Goal: Information Seeking & Learning: Learn about a topic

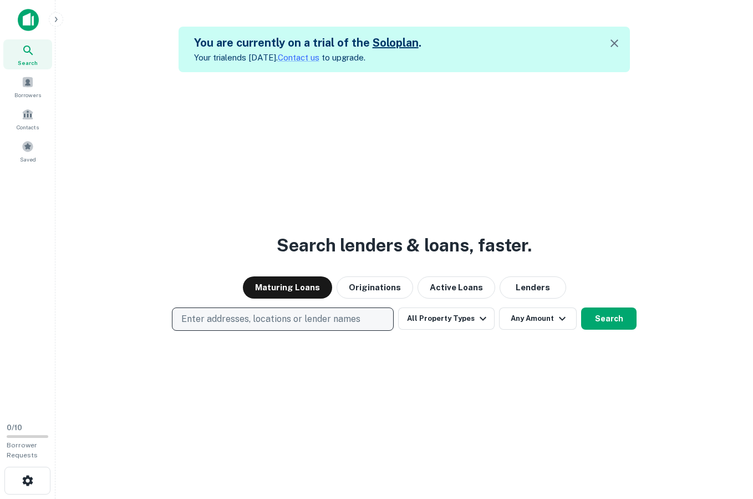
click at [355, 323] on p "Enter addresses, locations or lender names" at bounding box center [270, 318] width 179 height 13
type input "*******"
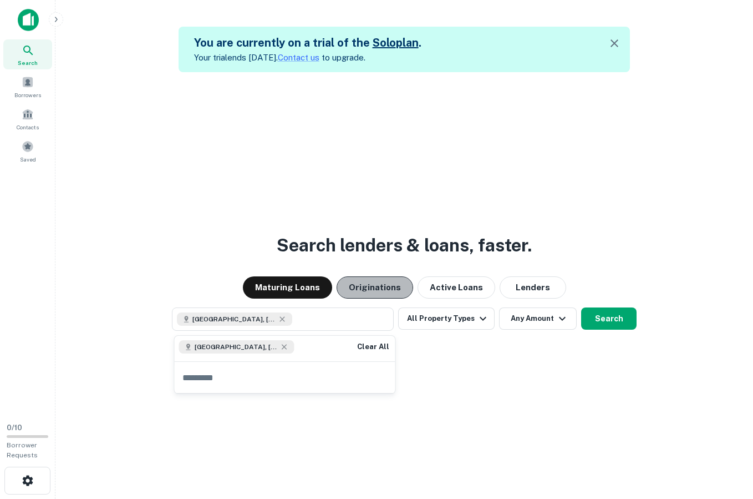
click at [394, 292] on button "Originations" at bounding box center [375, 287] width 77 height 22
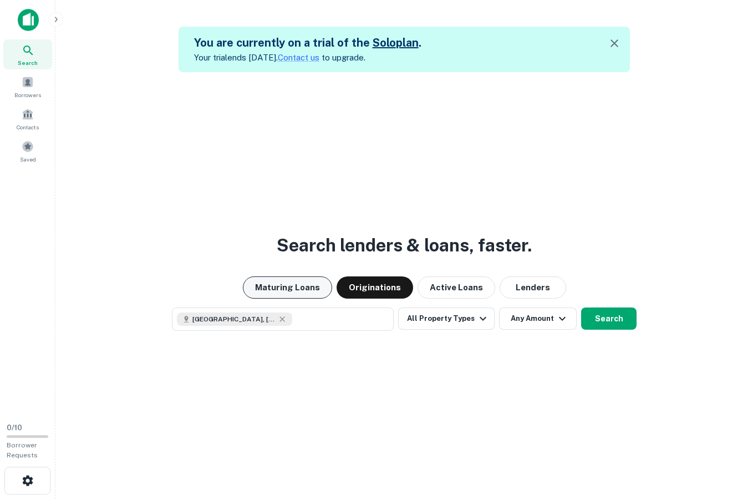
click at [324, 293] on button "Maturing Loans" at bounding box center [287, 287] width 89 height 22
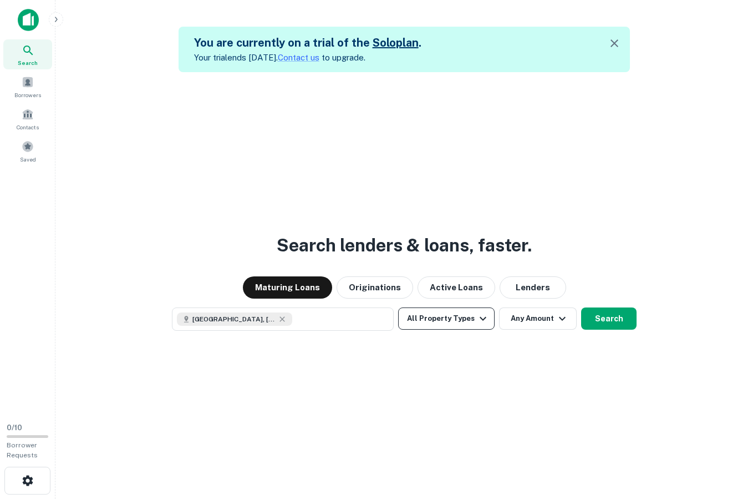
click at [468, 323] on button "All Property Types" at bounding box center [446, 318] width 96 height 22
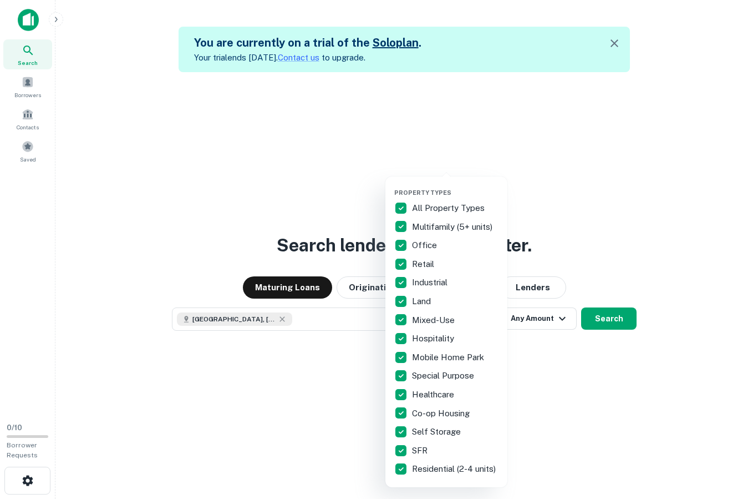
click at [611, 414] on div at bounding box center [376, 249] width 753 height 499
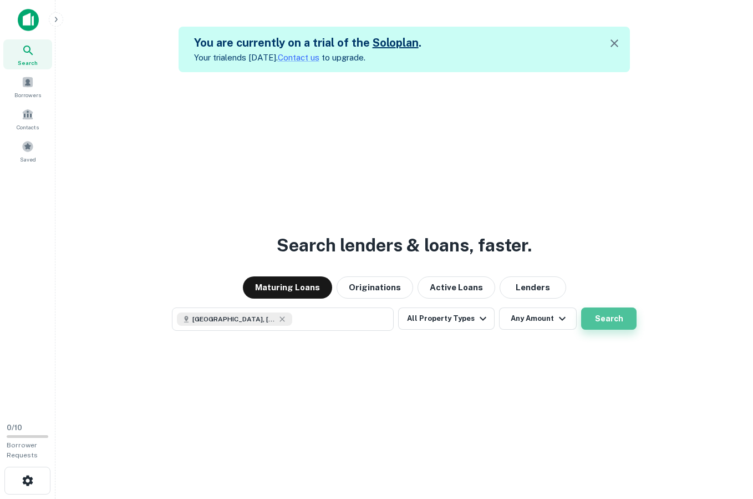
click at [620, 321] on button "Search" at bounding box center [608, 318] width 55 height 22
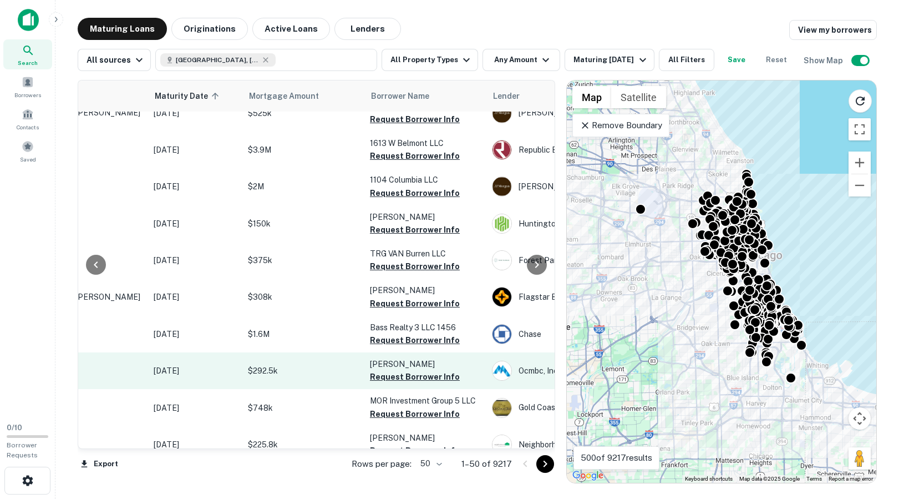
scroll to position [1088, 0]
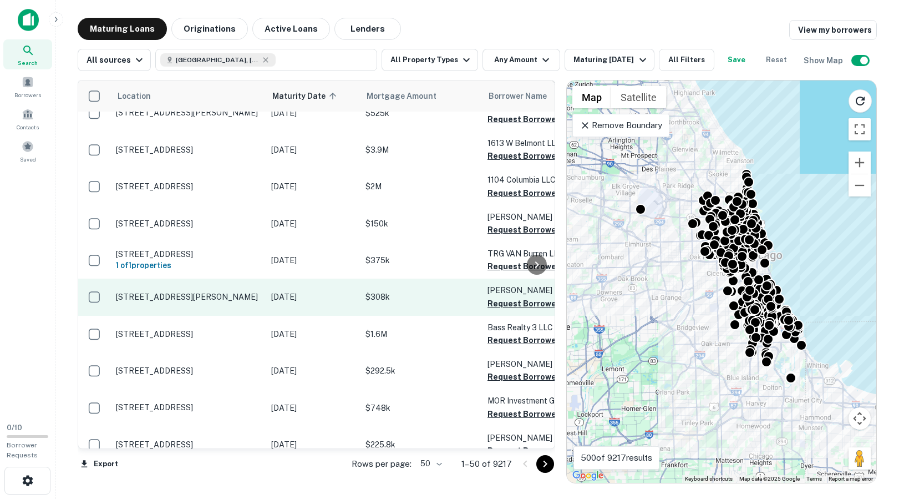
click at [235, 292] on p "1040 Adams St Chicago, IL 60607" at bounding box center [188, 297] width 144 height 10
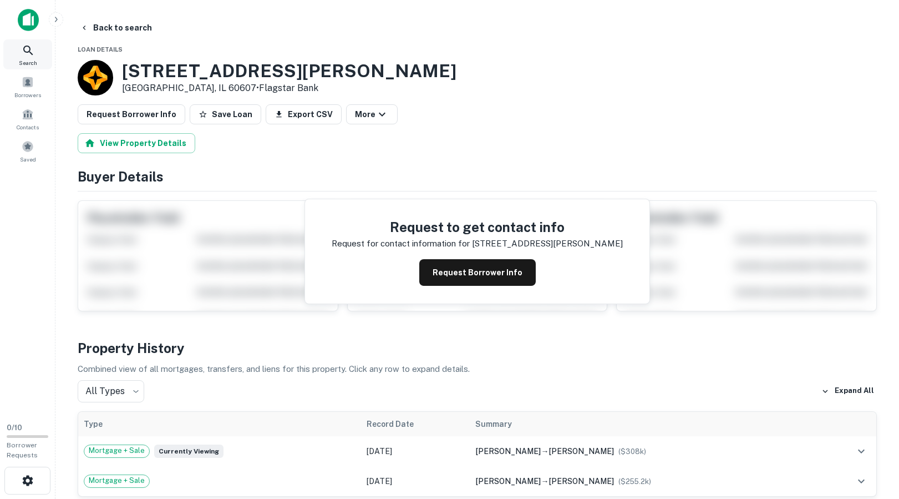
click at [34, 52] on icon at bounding box center [28, 50] width 13 height 13
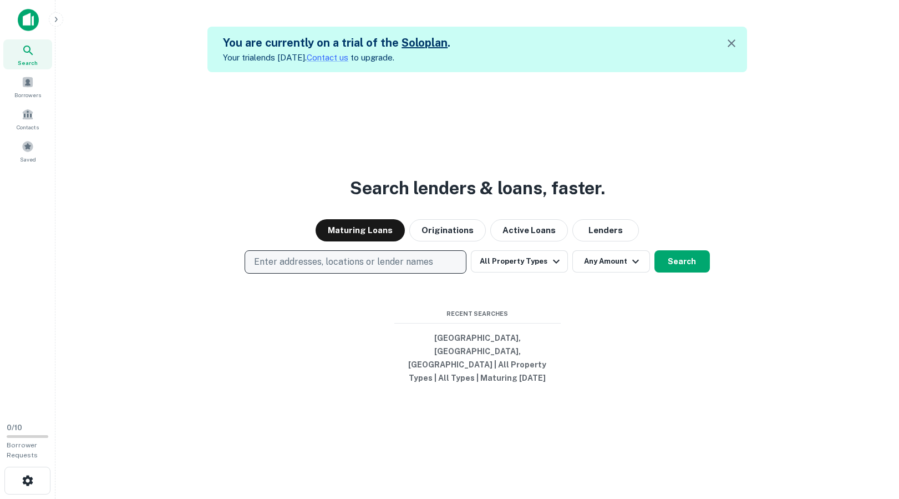
click at [391, 268] on p "Enter addresses, locations or lender names" at bounding box center [343, 261] width 179 height 13
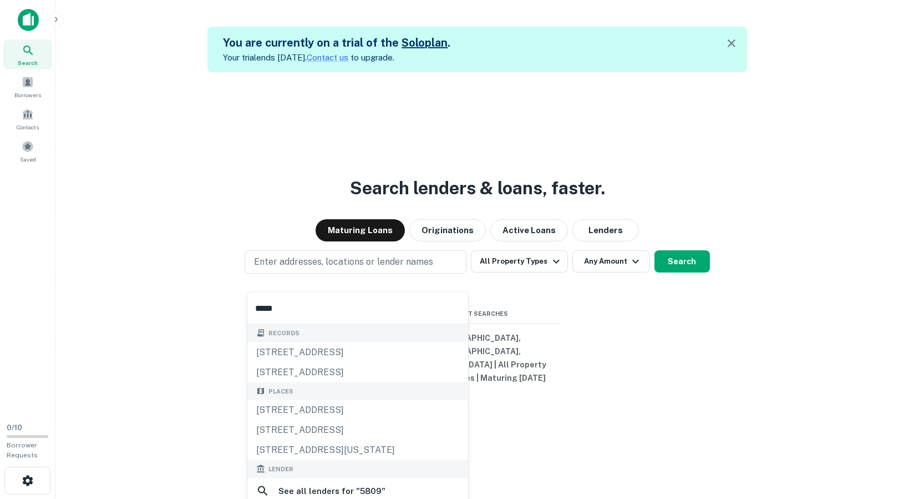
click at [302, 318] on input "****" at bounding box center [357, 307] width 221 height 31
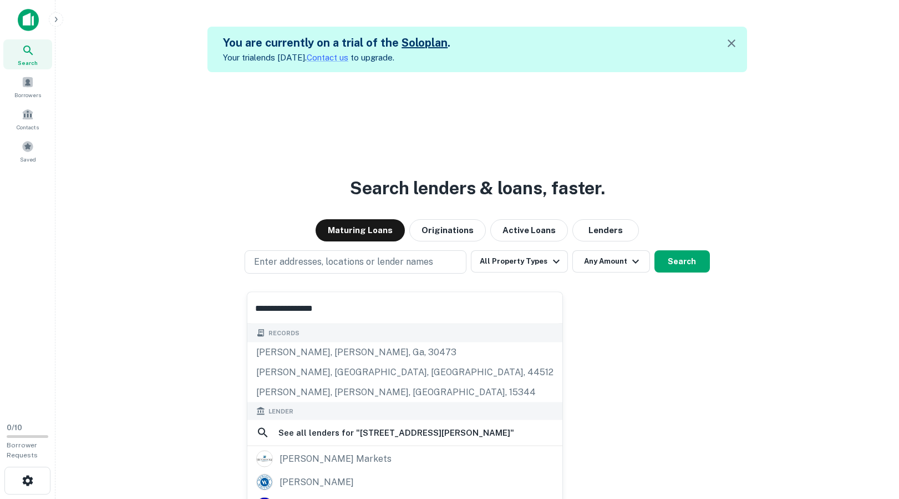
drag, startPoint x: 353, startPoint y: 308, endPoint x: 286, endPoint y: 303, distance: 67.2
click at [286, 303] on input "**********" at bounding box center [404, 307] width 315 height 31
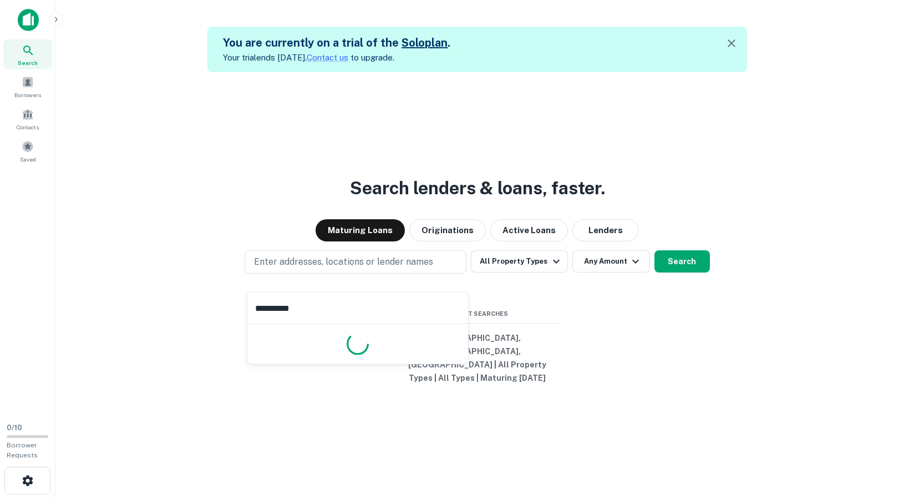
type input "**********"
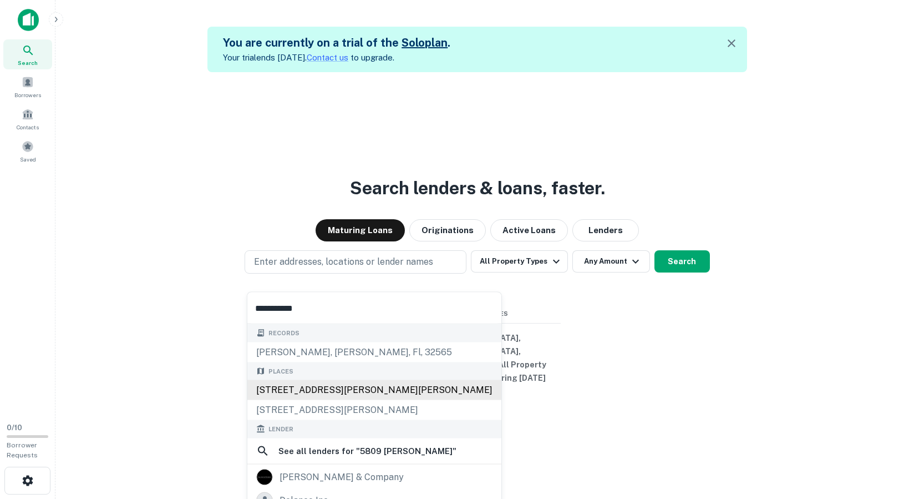
click at [316, 390] on div "Places [STREET_ADDRESS][GEOGRAPHIC_DATA][PERSON_NAME][PERSON_NAME][STREET_ADDRE…" at bounding box center [374, 391] width 254 height 58
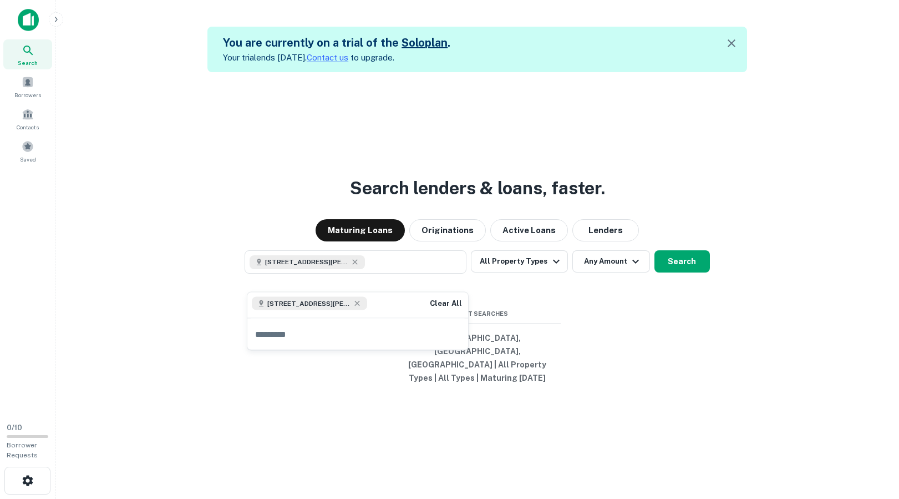
click at [326, 305] on span "[STREET_ADDRESS][PERSON_NAME][PERSON_NAME]" at bounding box center [308, 303] width 83 height 10
click at [684, 272] on button "Search" at bounding box center [681, 261] width 55 height 22
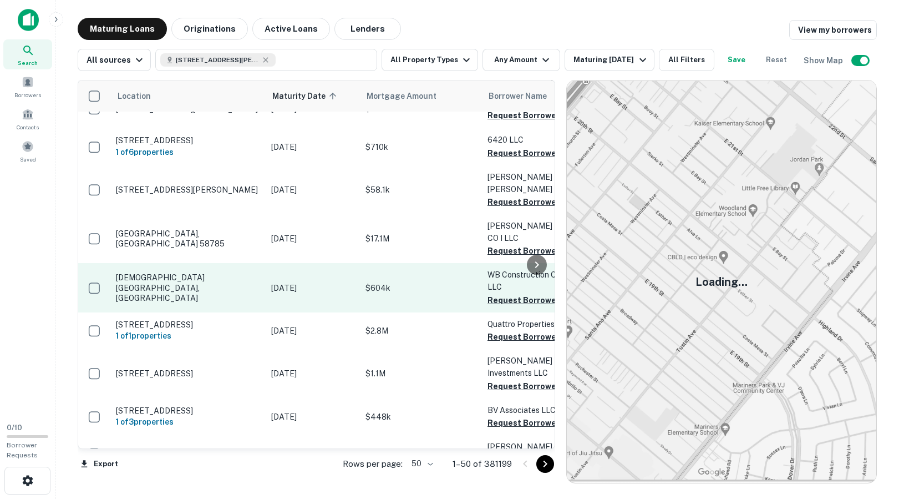
scroll to position [1219, 0]
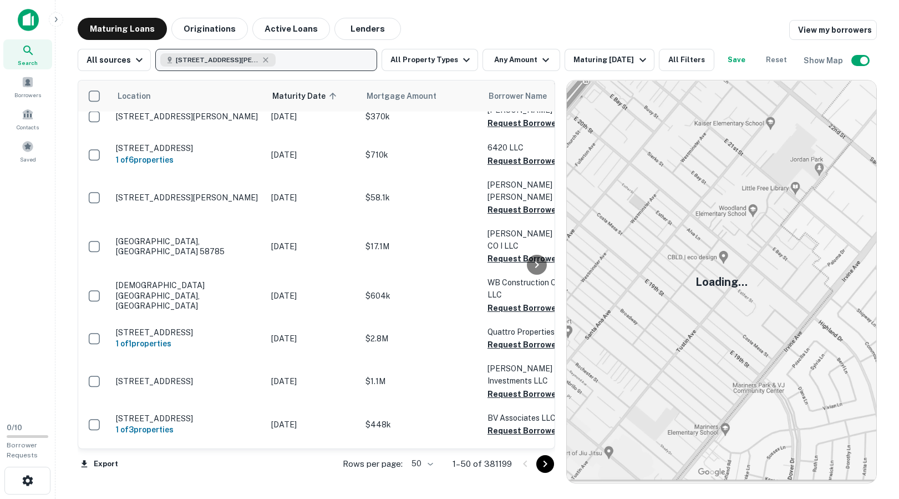
click at [293, 59] on button "[STREET_ADDRESS][PERSON_NAME][PERSON_NAME]" at bounding box center [266, 60] width 222 height 22
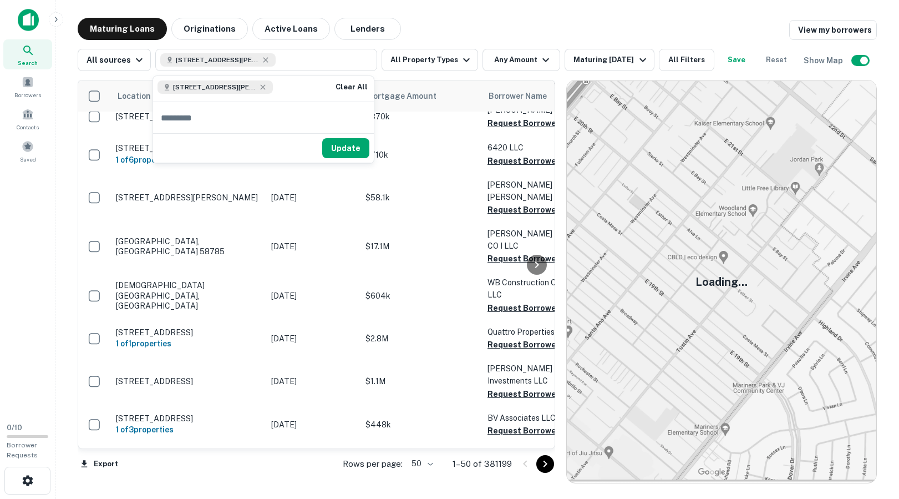
click at [229, 92] on div "[STREET_ADDRESS][PERSON_NAME][PERSON_NAME]" at bounding box center [214, 86] width 115 height 13
click at [351, 154] on button "Update" at bounding box center [345, 148] width 47 height 20
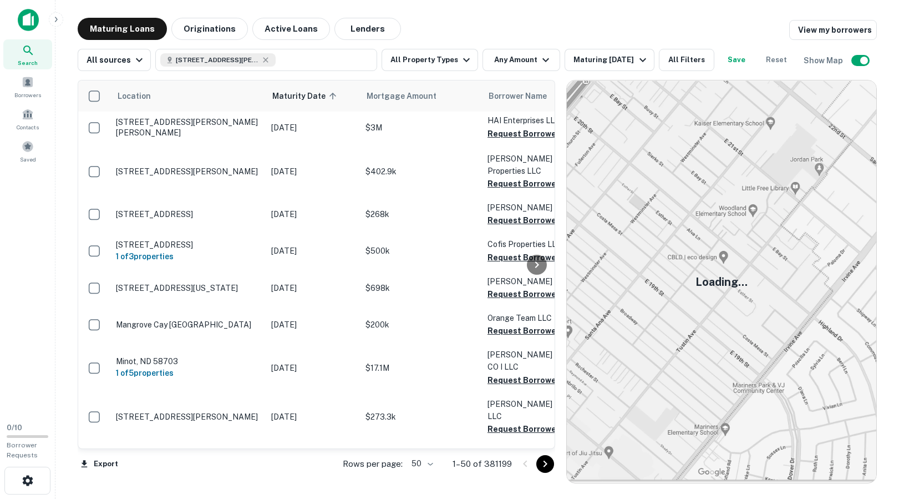
scroll to position [0, 0]
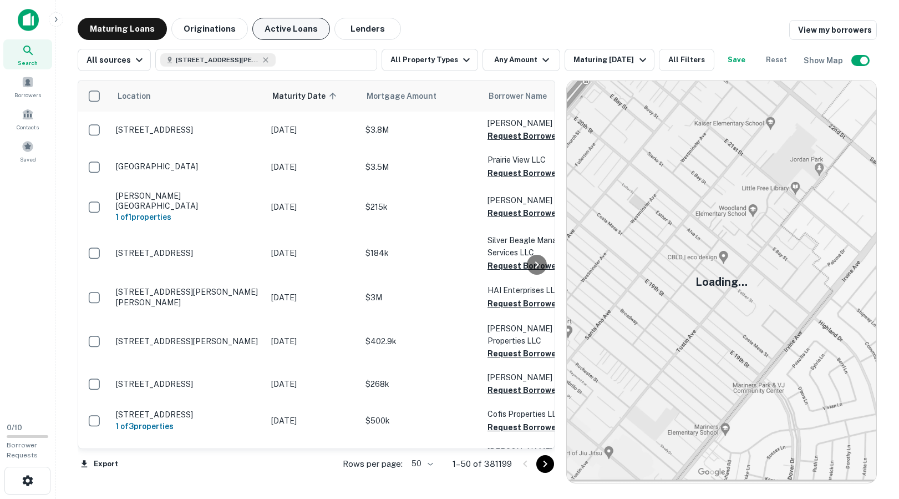
click at [278, 33] on button "Active Loans" at bounding box center [291, 29] width 78 height 22
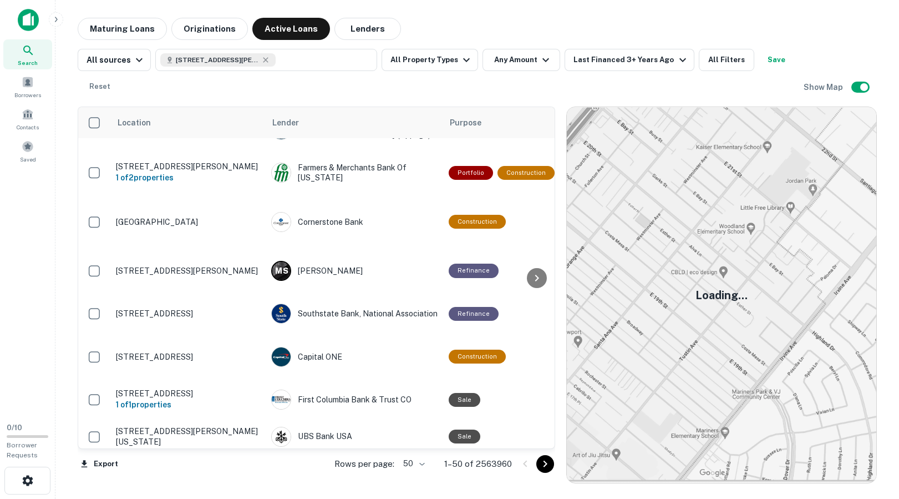
scroll to position [445, 0]
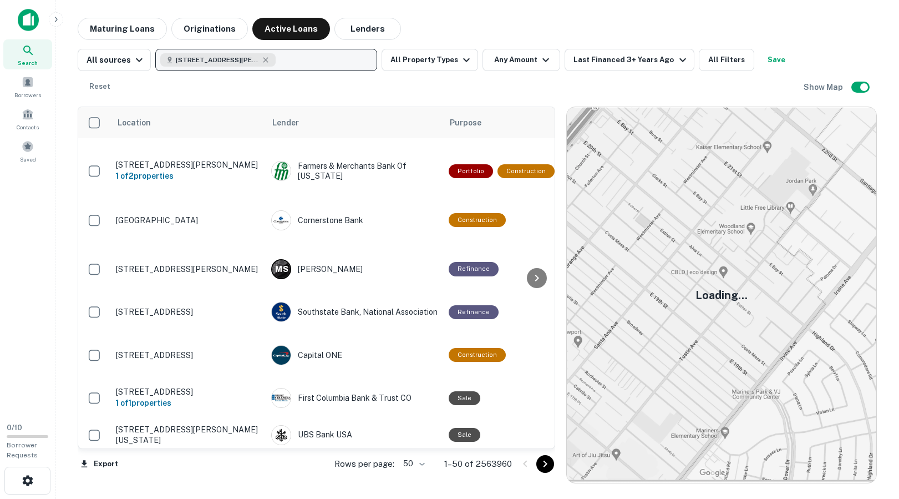
click at [304, 61] on button "[STREET_ADDRESS][PERSON_NAME][PERSON_NAME]" at bounding box center [266, 60] width 222 height 22
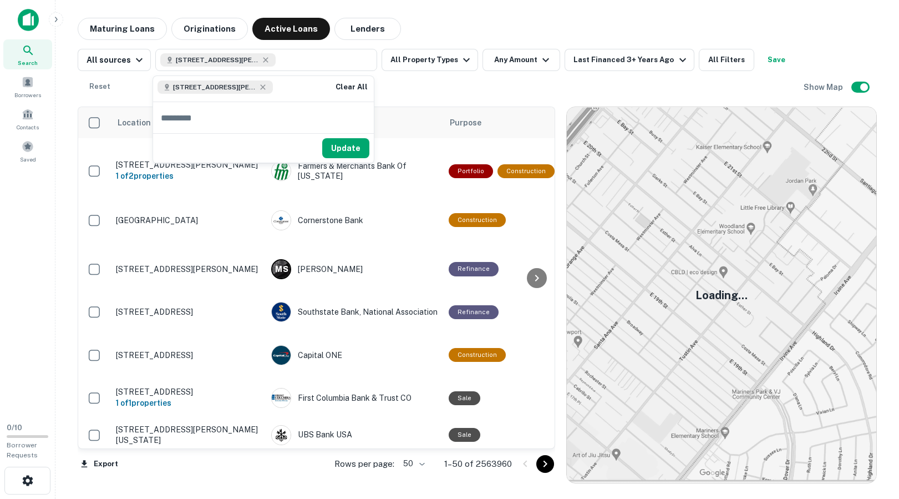
click at [226, 88] on span "[STREET_ADDRESS][PERSON_NAME][PERSON_NAME]" at bounding box center [214, 87] width 83 height 10
click at [428, 90] on div "All sources [STREET_ADDRESS][PERSON_NAME][PERSON_NAME] All Property Types Any A…" at bounding box center [441, 73] width 726 height 49
click at [26, 25] on img at bounding box center [28, 20] width 21 height 22
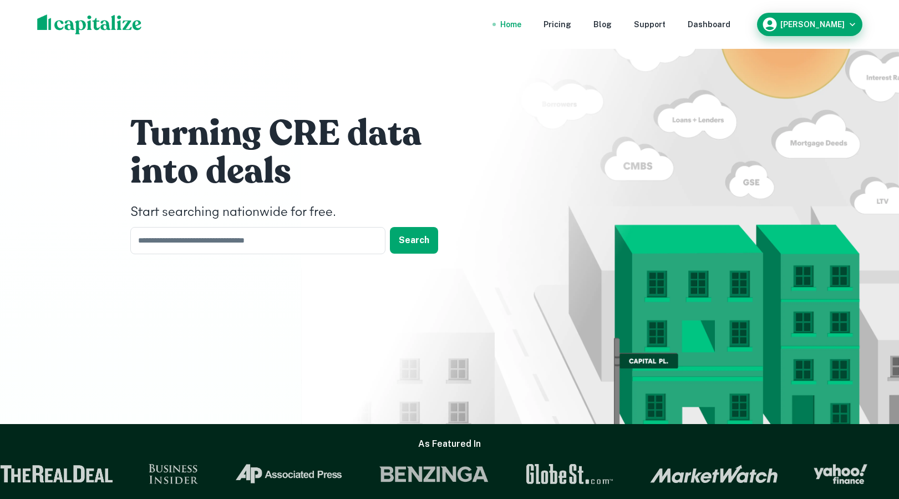
click at [830, 24] on h6 "[PERSON_NAME]" at bounding box center [812, 25] width 64 height 8
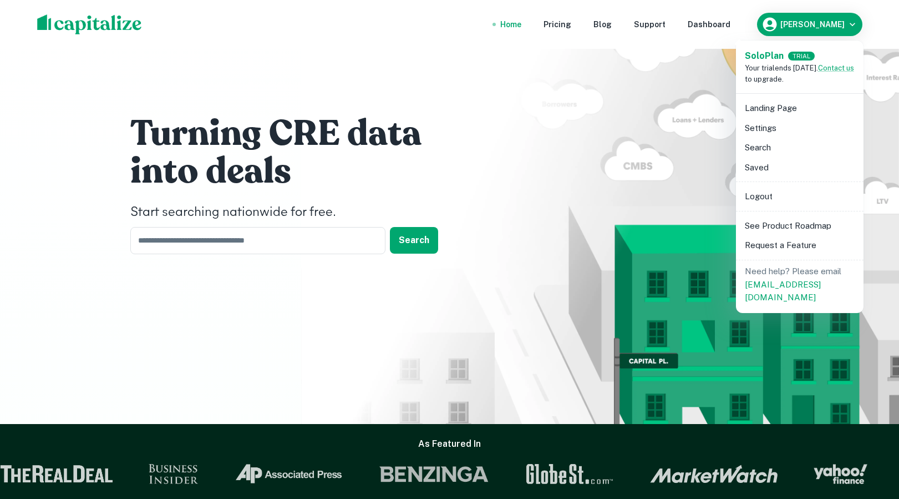
click at [797, 103] on li "Landing Page" at bounding box center [799, 108] width 119 height 20
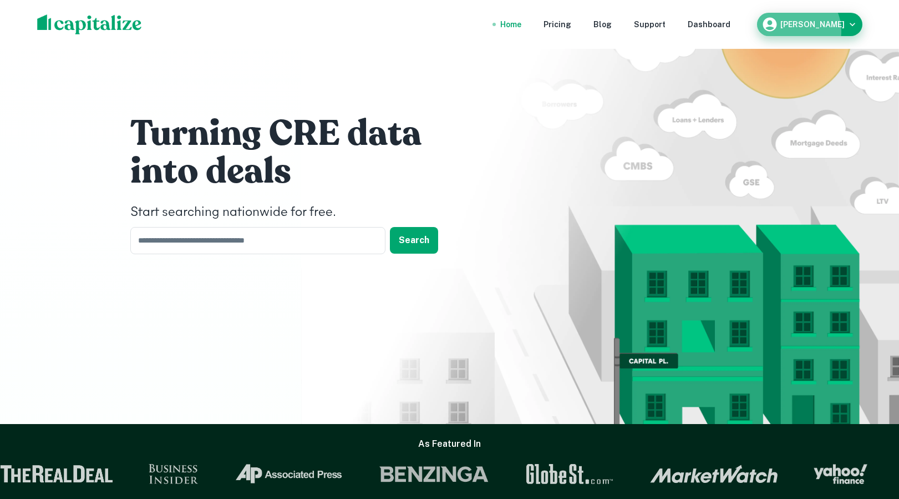
click at [815, 31] on div "[PERSON_NAME]" at bounding box center [809, 24] width 96 height 17
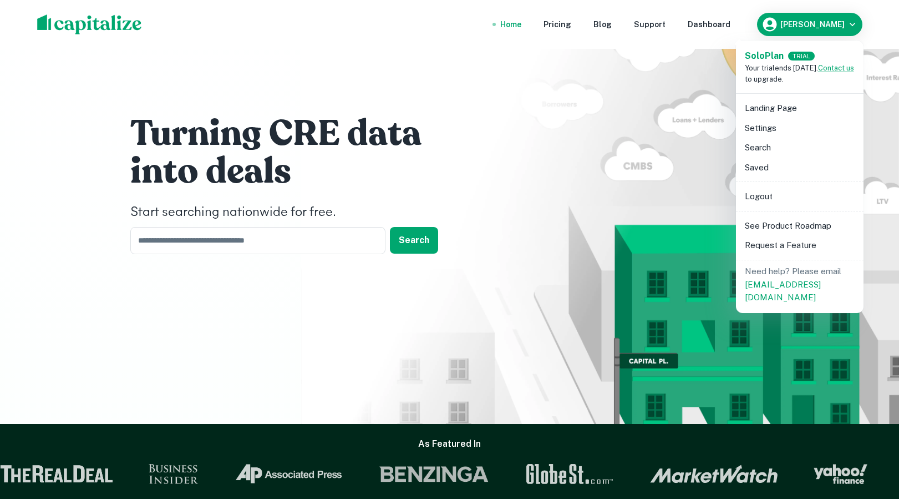
click at [779, 141] on li "Search" at bounding box center [799, 148] width 119 height 20
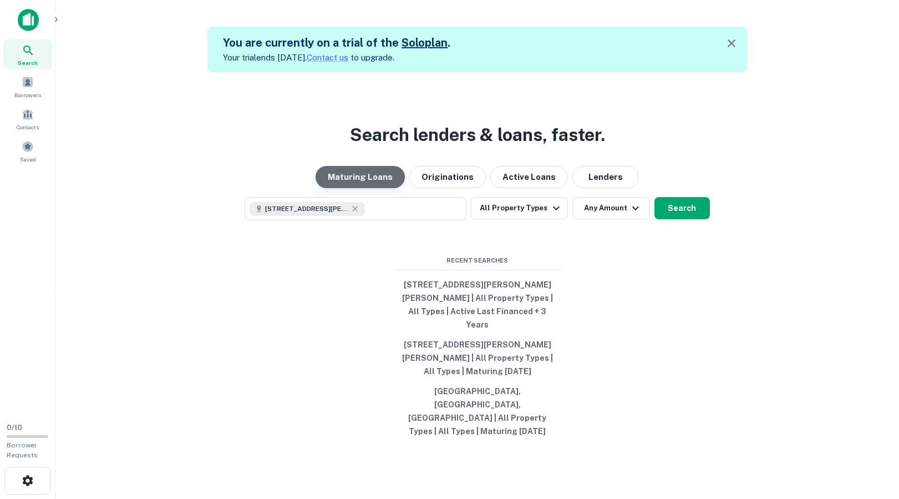
click at [378, 188] on button "Maturing Loans" at bounding box center [360, 177] width 89 height 22
click at [426, 188] on button "Originations" at bounding box center [447, 177] width 77 height 22
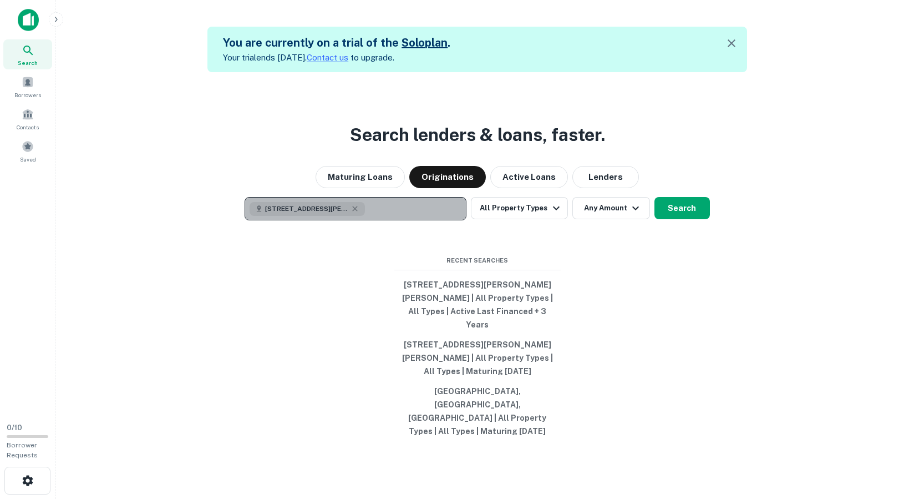
click at [451, 220] on button "[STREET_ADDRESS][PERSON_NAME][PERSON_NAME]" at bounding box center [356, 208] width 222 height 23
click at [391, 220] on button "[STREET_ADDRESS][PERSON_NAME][PERSON_NAME]" at bounding box center [356, 208] width 222 height 23
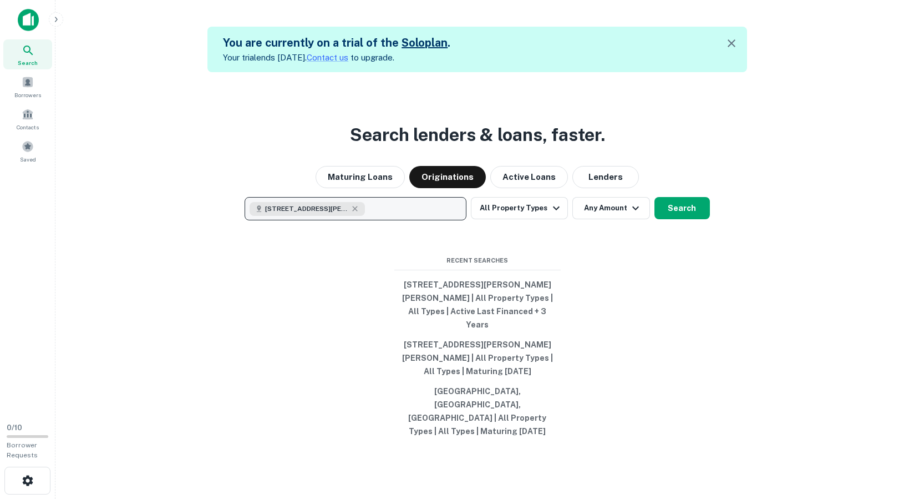
click at [334, 213] on span "[STREET_ADDRESS][PERSON_NAME][PERSON_NAME]" at bounding box center [306, 209] width 83 height 10
click at [499, 307] on button "[STREET_ADDRESS][PERSON_NAME][PERSON_NAME] | All Property Types | All Types | A…" at bounding box center [477, 304] width 166 height 60
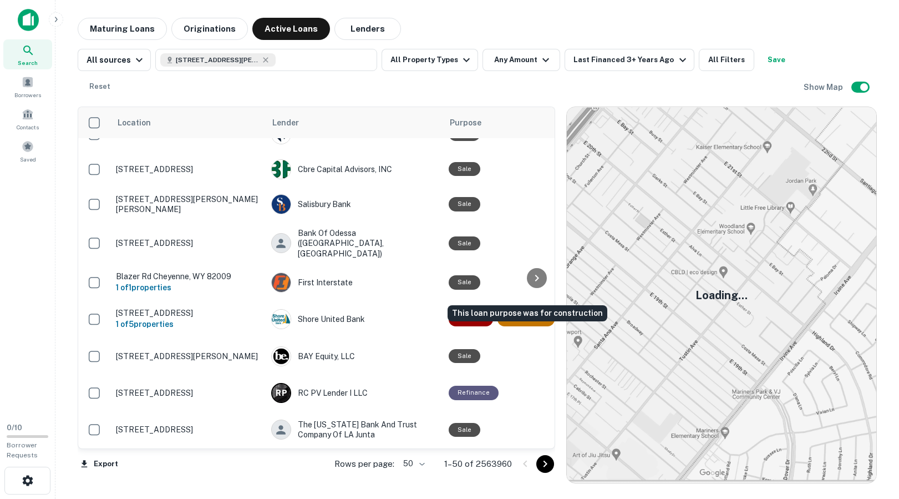
scroll to position [445, 0]
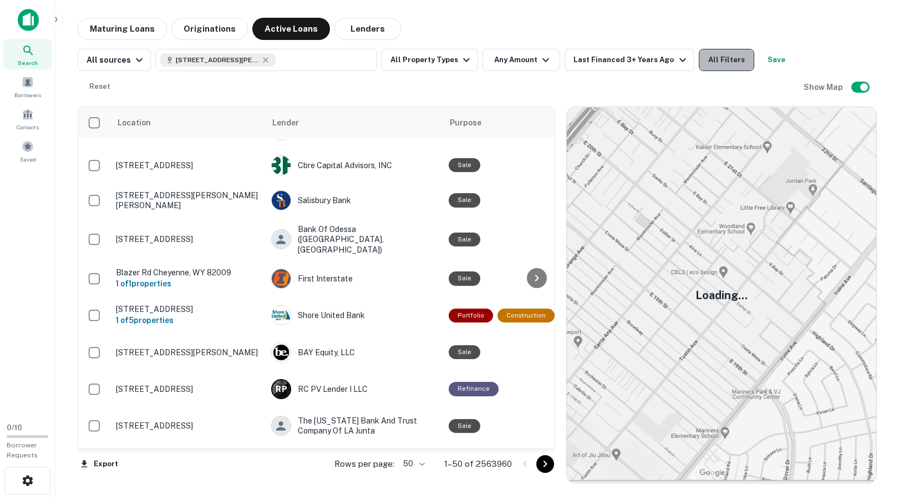
click at [710, 67] on button "All Filters" at bounding box center [726, 60] width 55 height 22
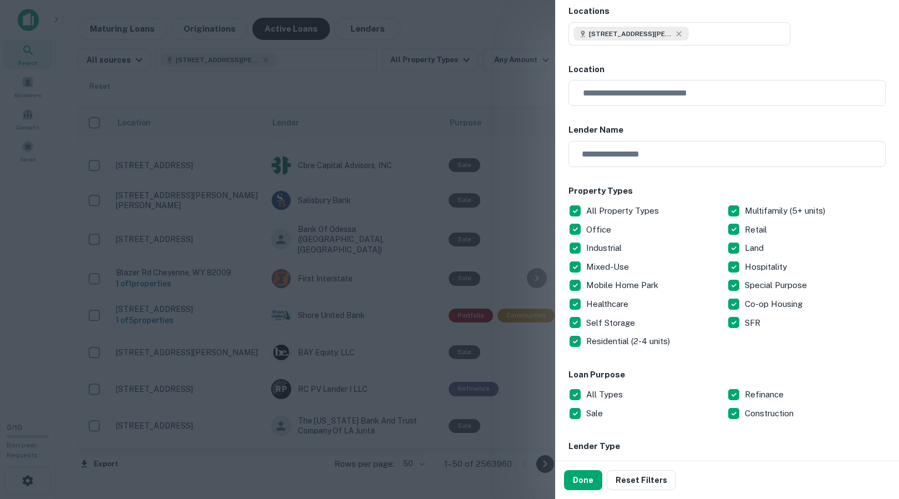
scroll to position [8, 0]
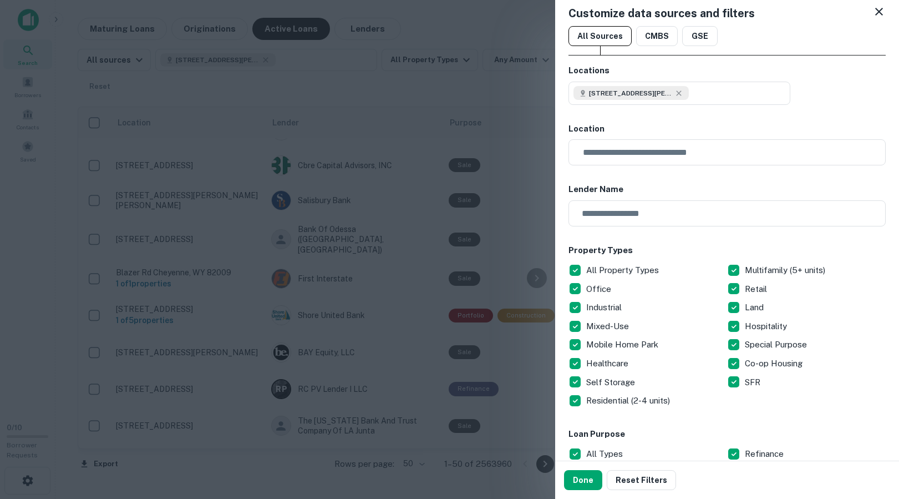
click at [878, 13] on icon at bounding box center [878, 11] width 13 height 13
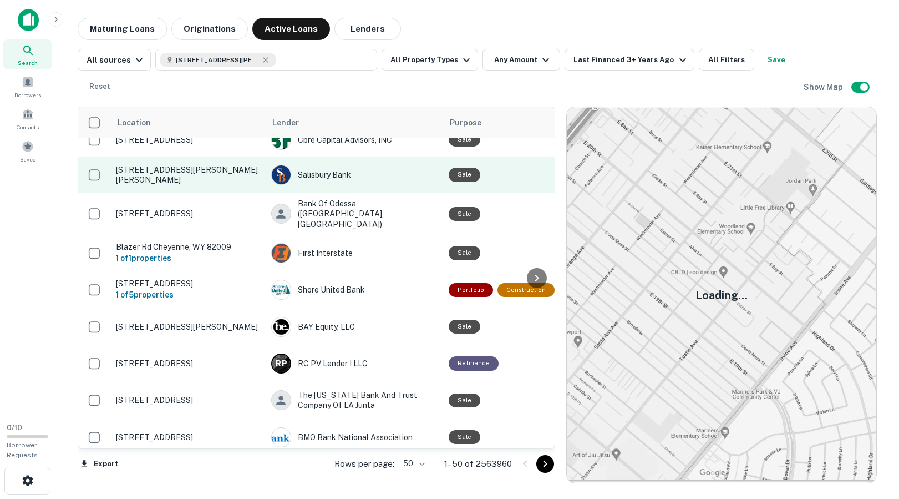
scroll to position [474, 0]
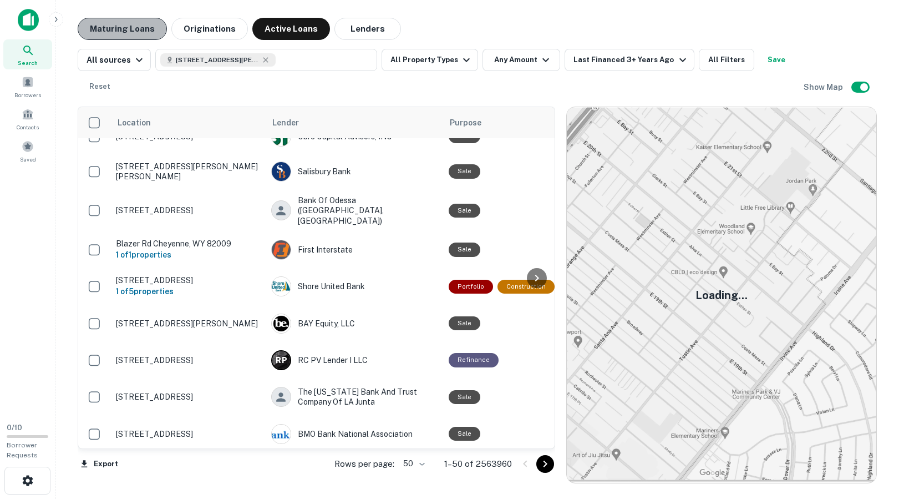
click at [155, 31] on button "Maturing Loans" at bounding box center [122, 29] width 89 height 22
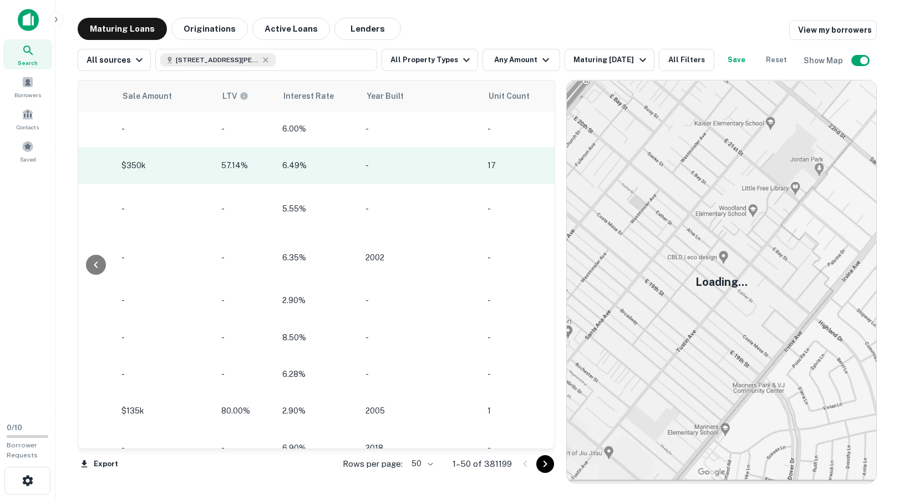
scroll to position [329, 1024]
